Goal: Navigation & Orientation: Find specific page/section

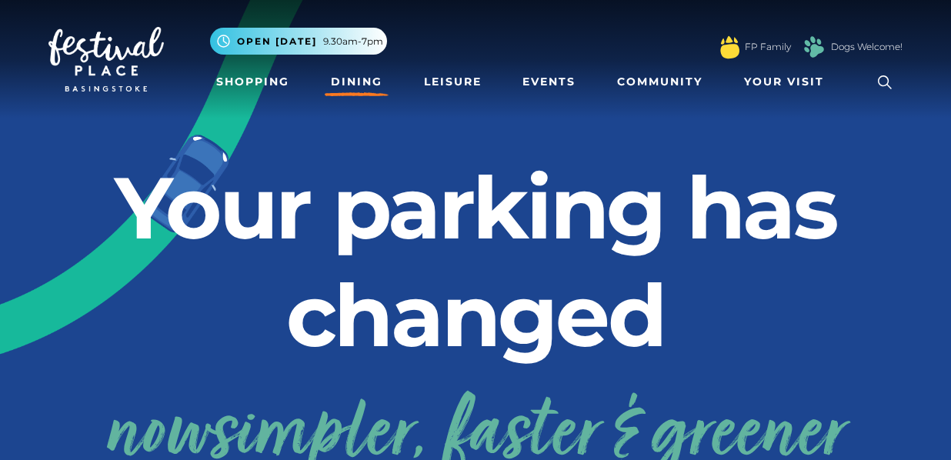
click at [376, 87] on link "Dining" at bounding box center [357, 82] width 64 height 28
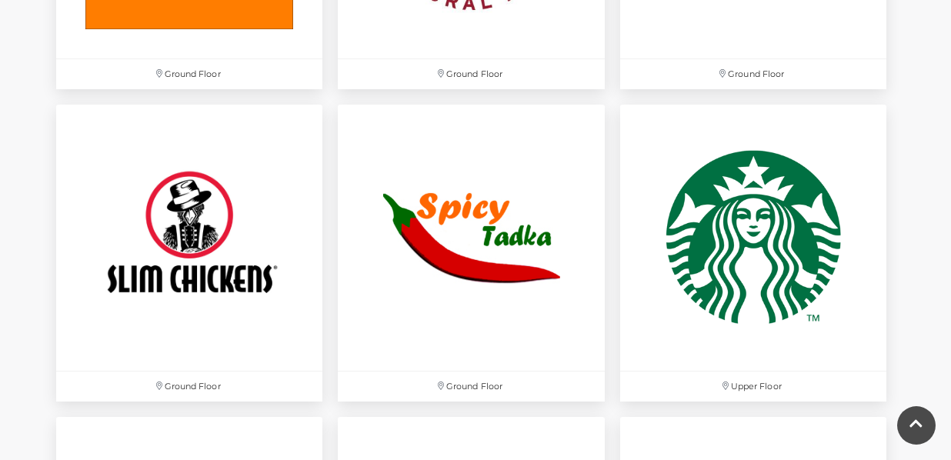
scroll to position [4679, 0]
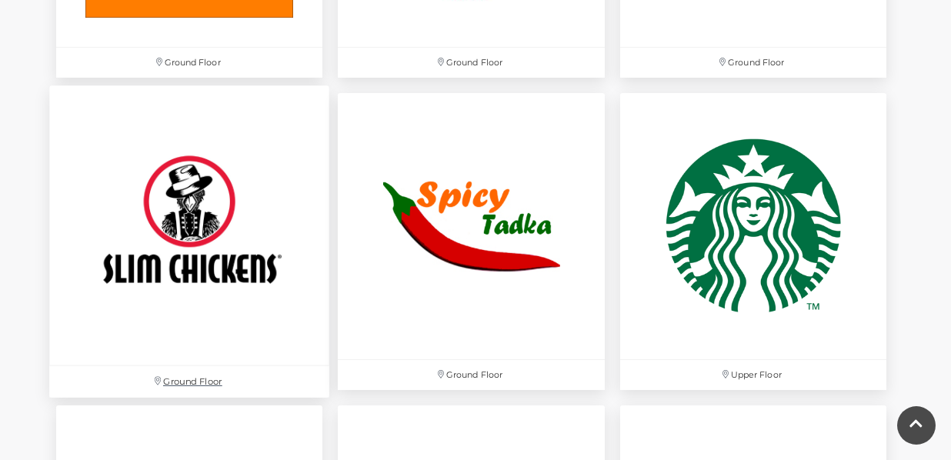
click at [191, 164] on img at bounding box center [189, 225] width 280 height 280
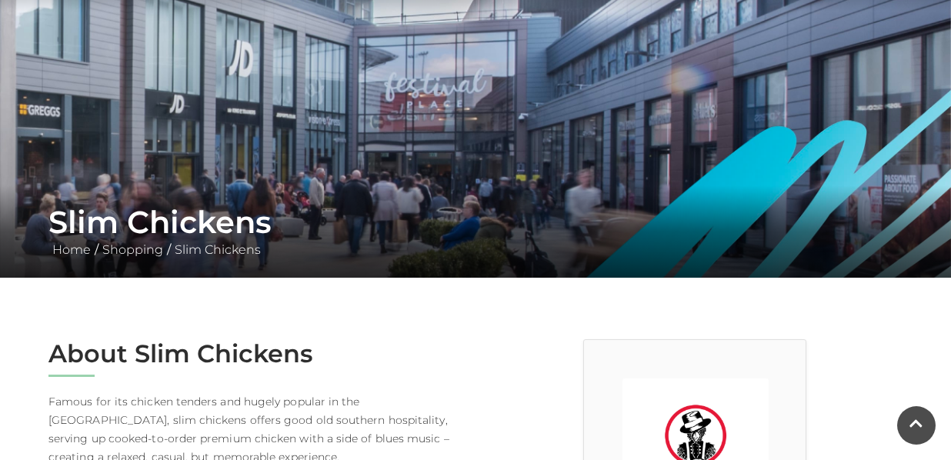
scroll to position [103, 0]
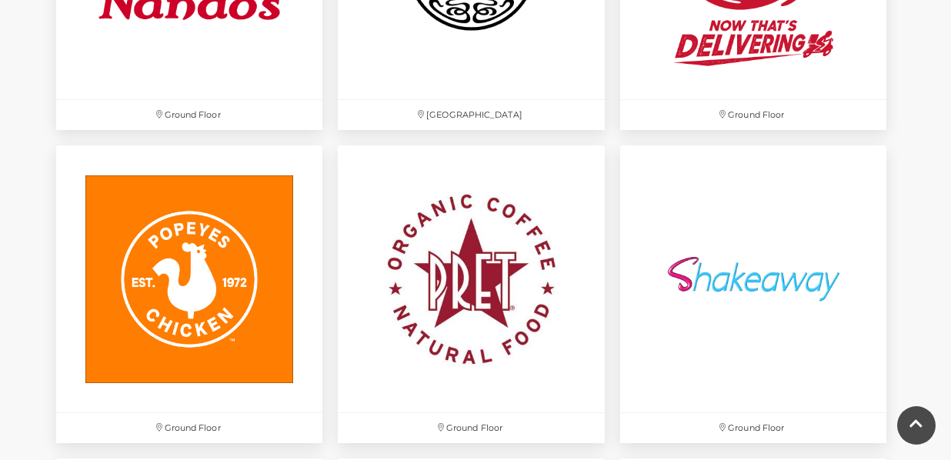
scroll to position [4308, 0]
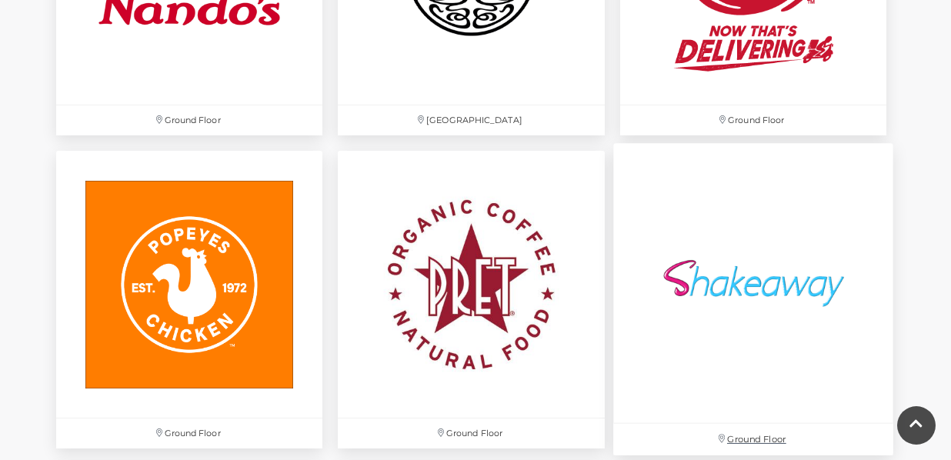
click at [764, 305] on img at bounding box center [753, 284] width 280 height 280
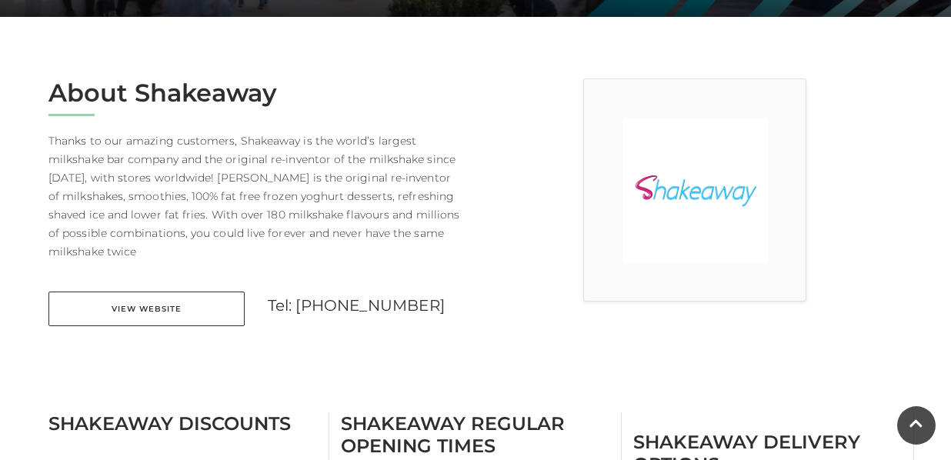
scroll to position [369, 0]
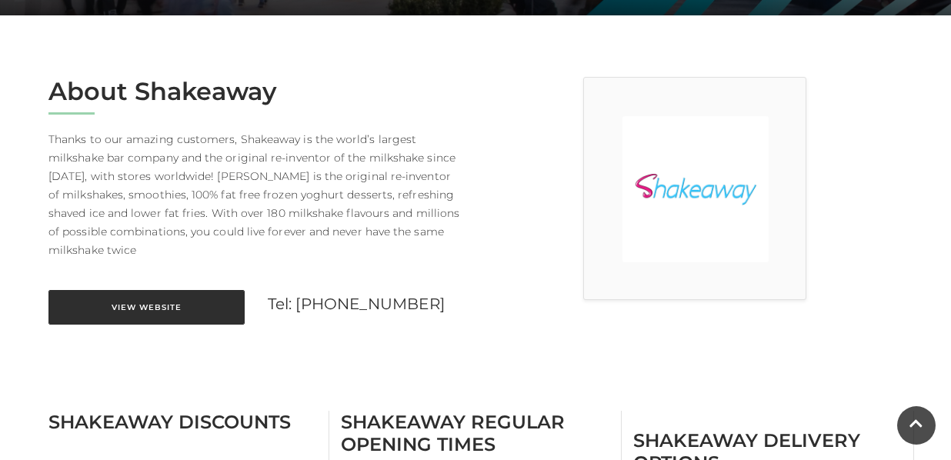
click at [143, 298] on link "View Website" at bounding box center [146, 307] width 196 height 35
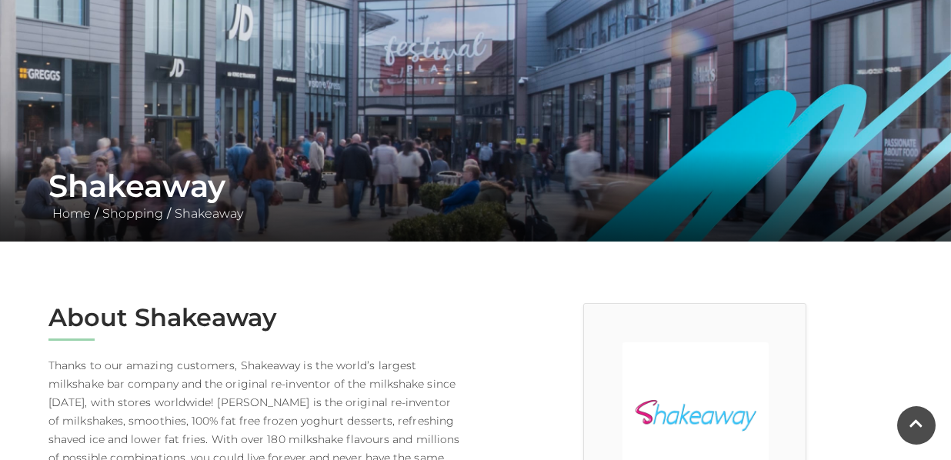
scroll to position [146, 0]
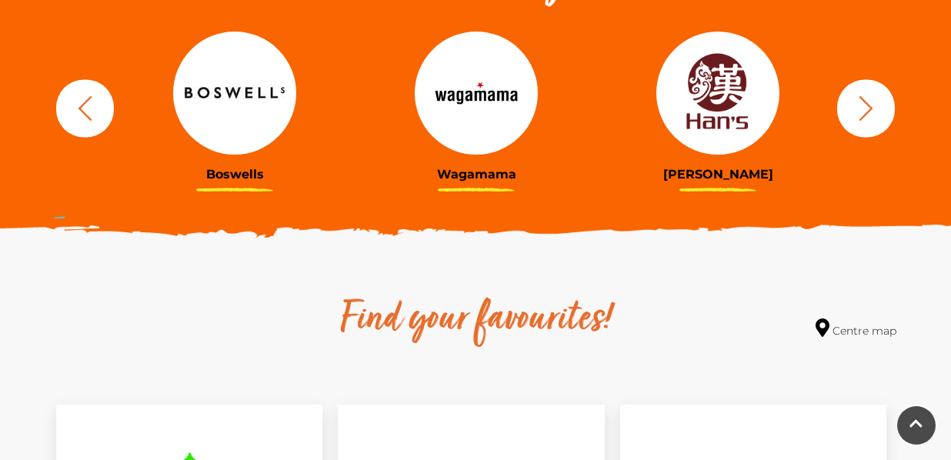
scroll to position [531, 0]
